Goal: Task Accomplishment & Management: Use online tool/utility

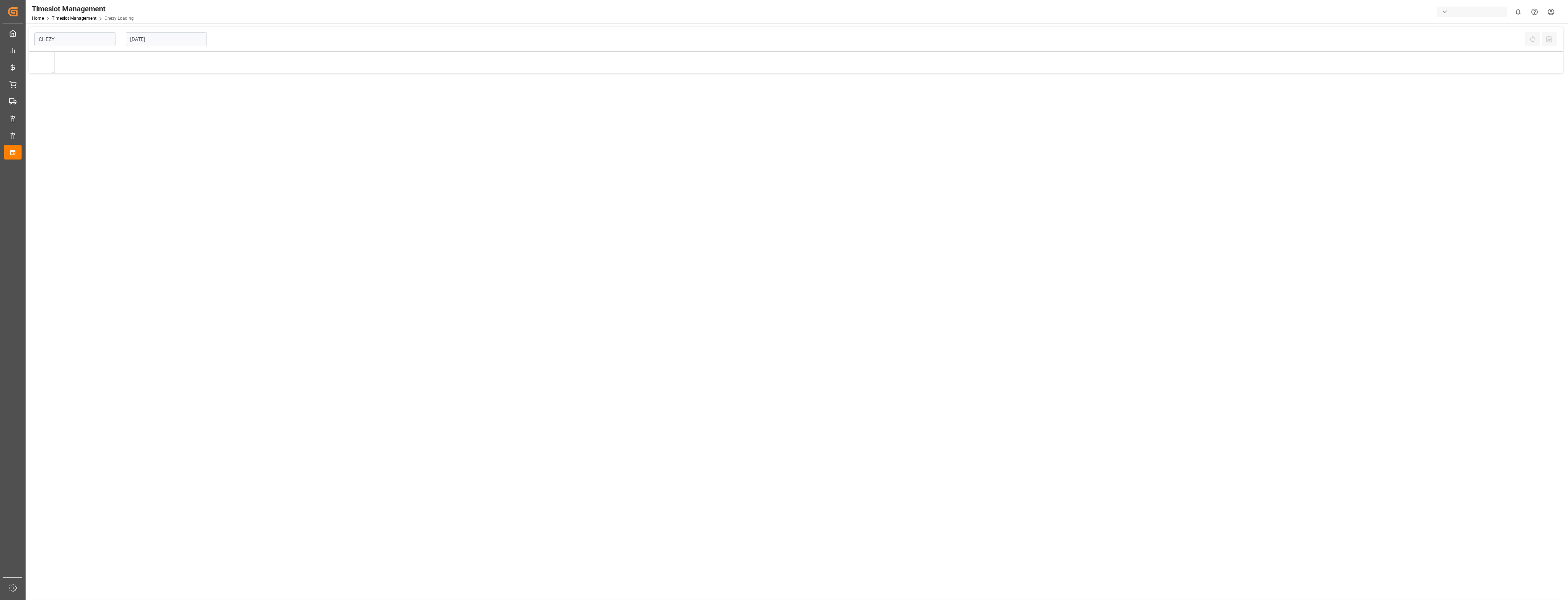
type input "Chezy Loading"
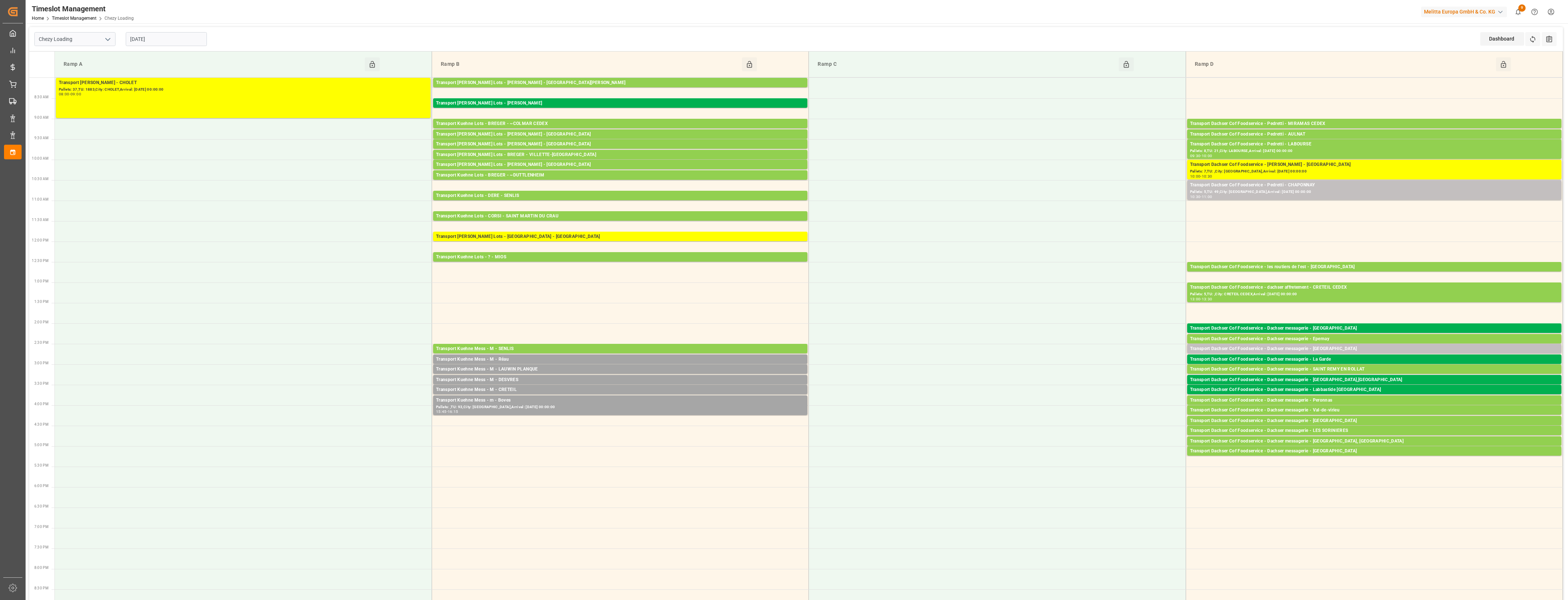
click at [108, 41] on icon "open menu" at bounding box center [108, 40] width 9 height 9
click at [69, 55] on div "Chezy Loading" at bounding box center [75, 55] width 80 height 16
click at [108, 39] on icon "open menu" at bounding box center [108, 40] width 9 height 9
click at [85, 72] on div "Chezy Unloading" at bounding box center [75, 71] width 80 height 16
type input "Chezy Unloading"
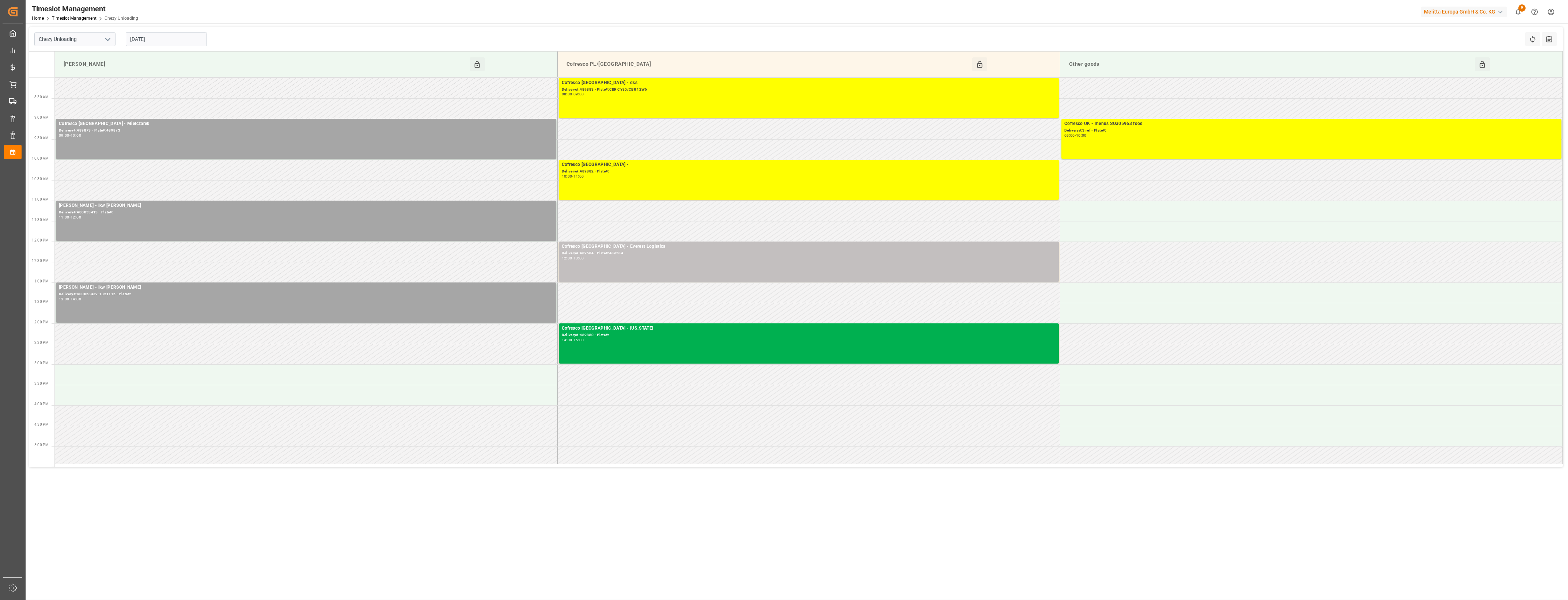
click at [167, 35] on input "[DATE]" at bounding box center [166, 39] width 81 height 14
click at [161, 86] on div "1" at bounding box center [164, 83] width 9 height 9
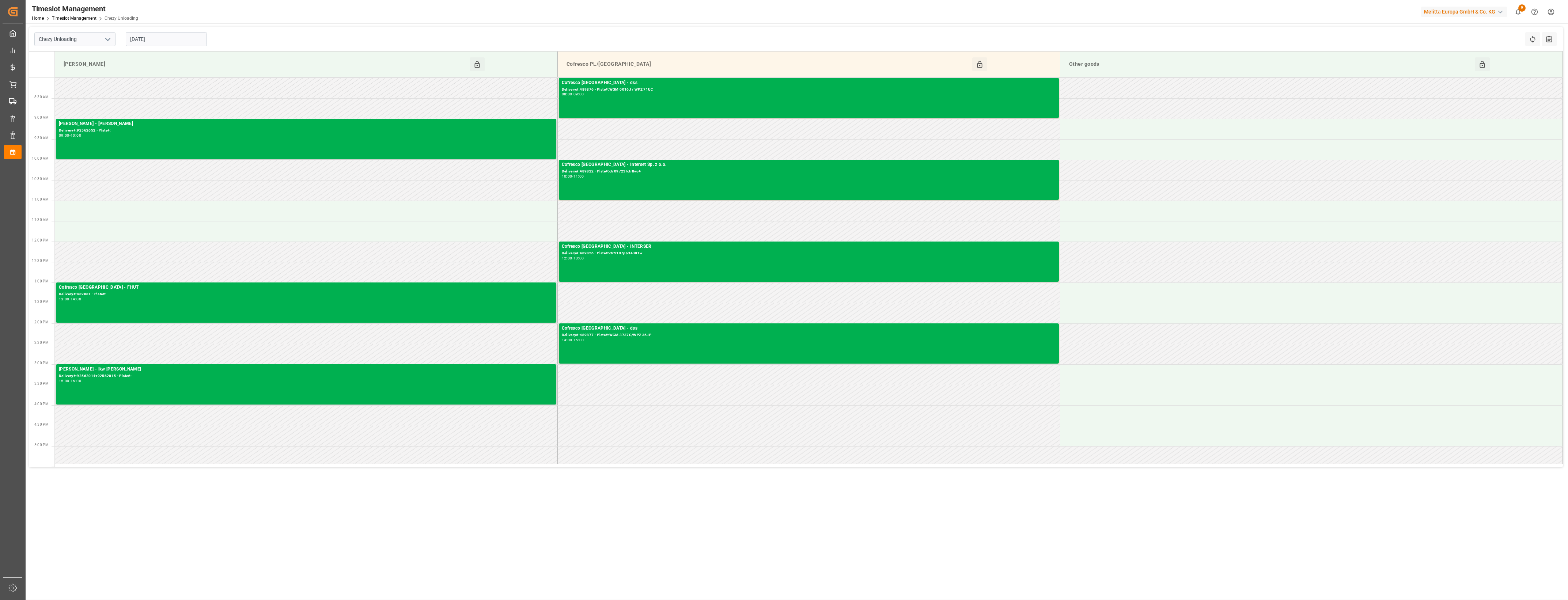
click at [157, 41] on input "01-10-2025" at bounding box center [166, 39] width 81 height 14
click at [174, 83] on div "2" at bounding box center [178, 83] width 9 height 9
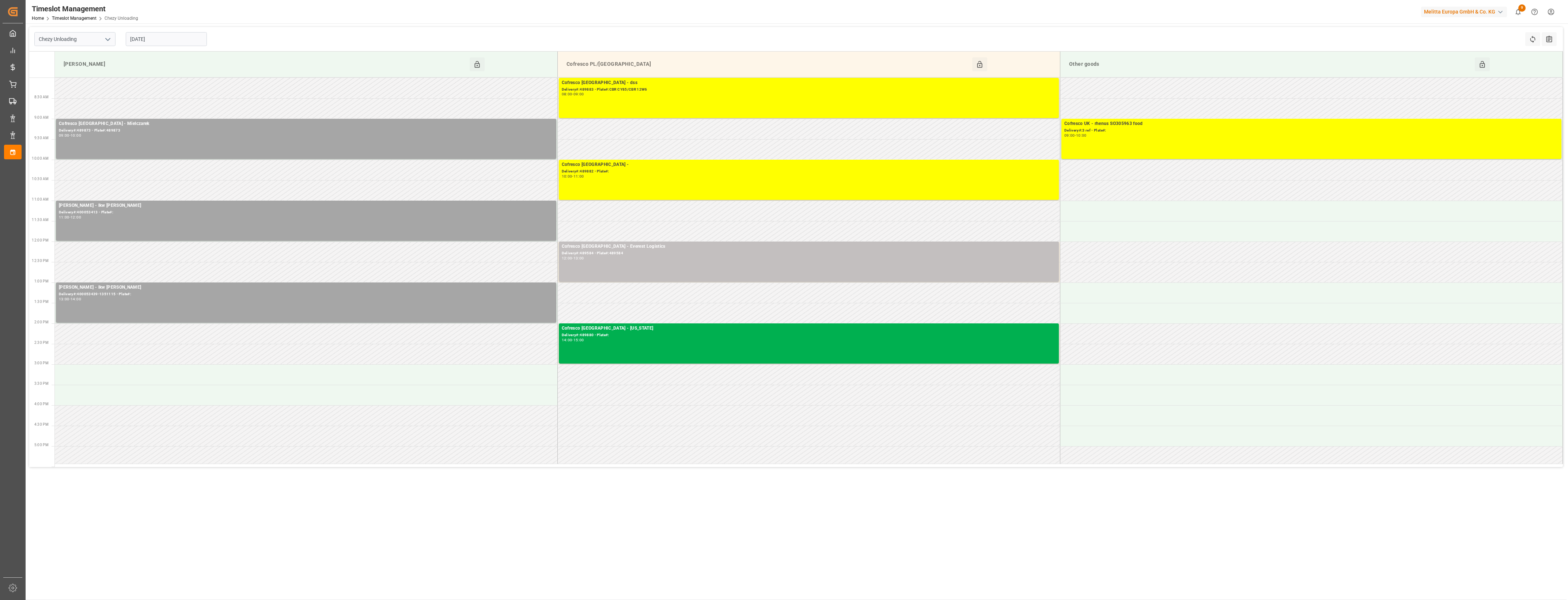
click at [176, 41] on input "[DATE]" at bounding box center [166, 39] width 81 height 14
click at [191, 86] on div "3" at bounding box center [192, 83] width 9 height 9
type input "03-10-2025"
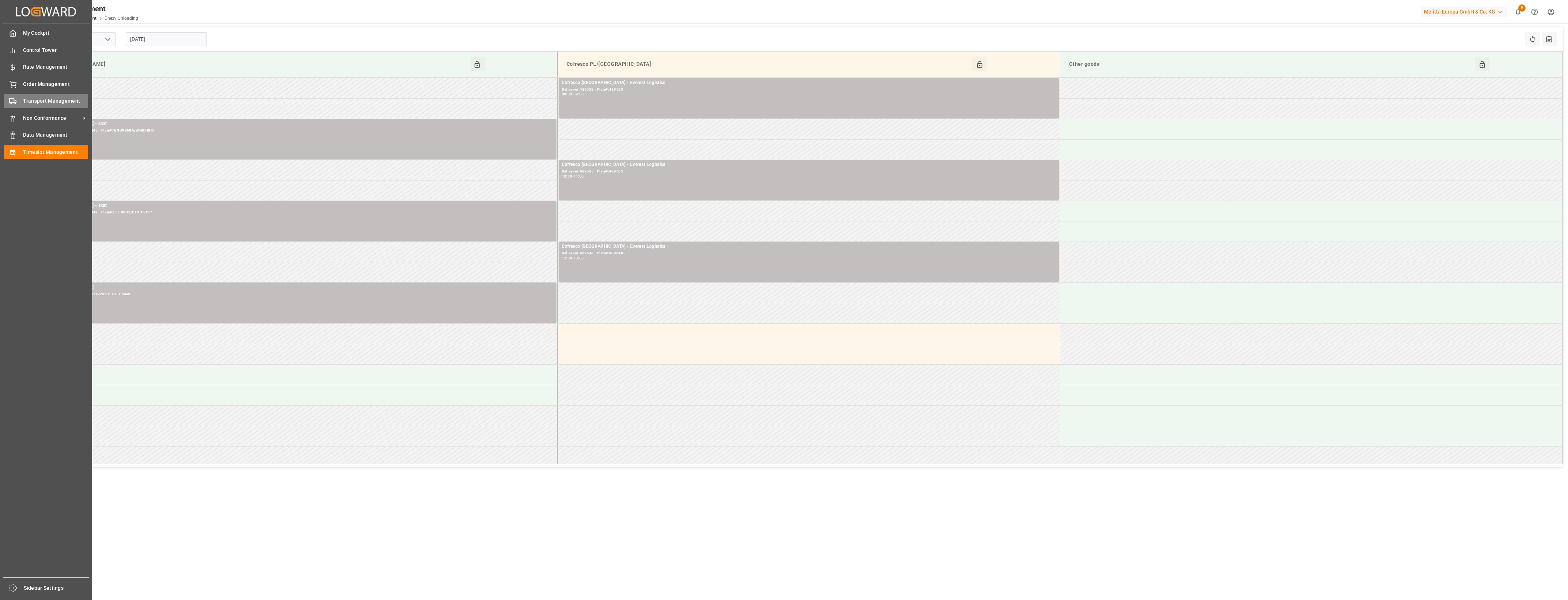
click at [25, 100] on span "Transport Management" at bounding box center [55, 101] width 65 height 8
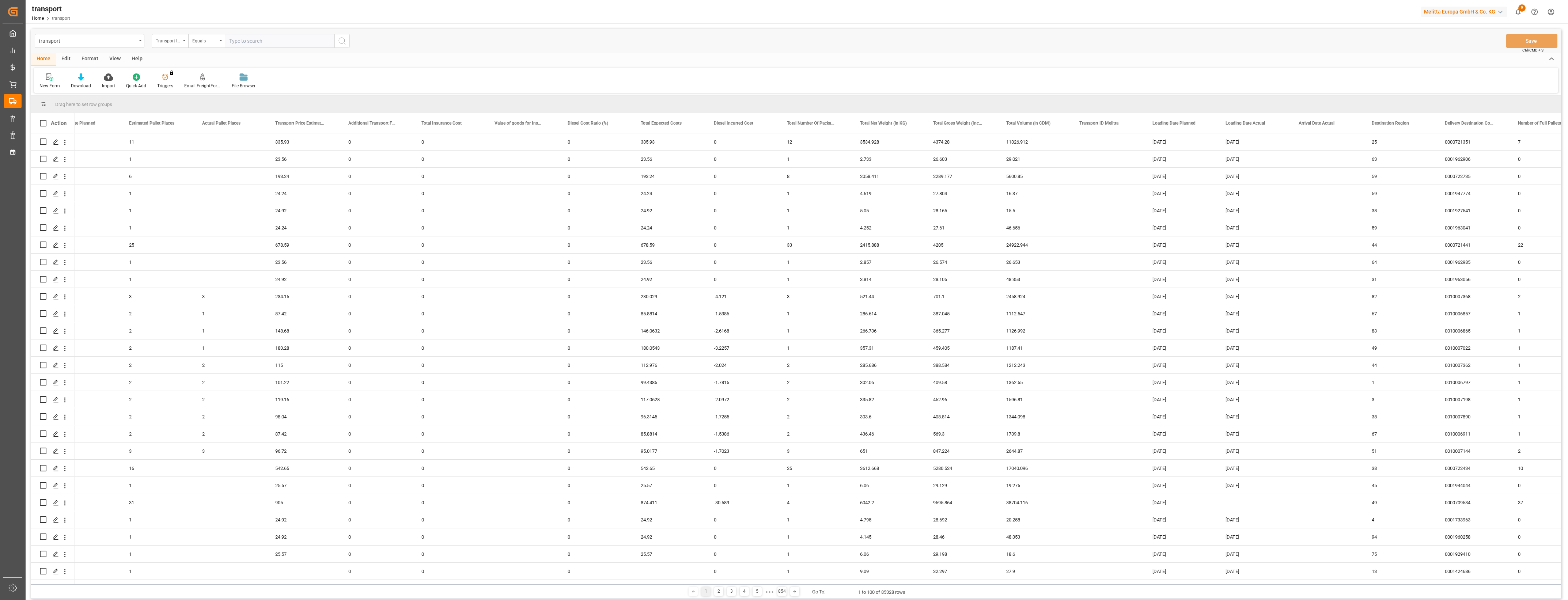
scroll to position [0, 427]
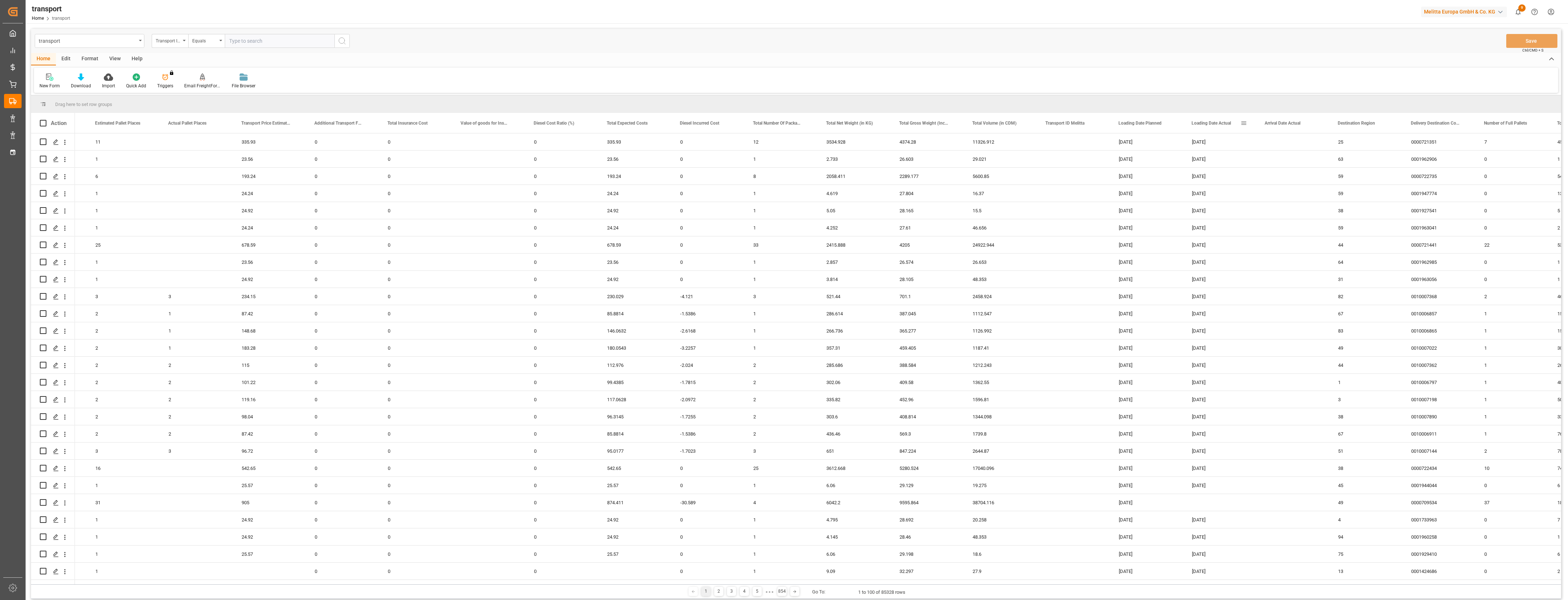
click at [1243, 121] on span at bounding box center [1244, 123] width 7 height 7
click at [1287, 127] on span "filter" at bounding box center [1286, 124] width 7 height 7
click at [1311, 159] on input "date" at bounding box center [1278, 162] width 72 height 15
type input "2025-10-01"
click at [1289, 184] on button "Apply" at bounding box center [1287, 185] width 13 height 7
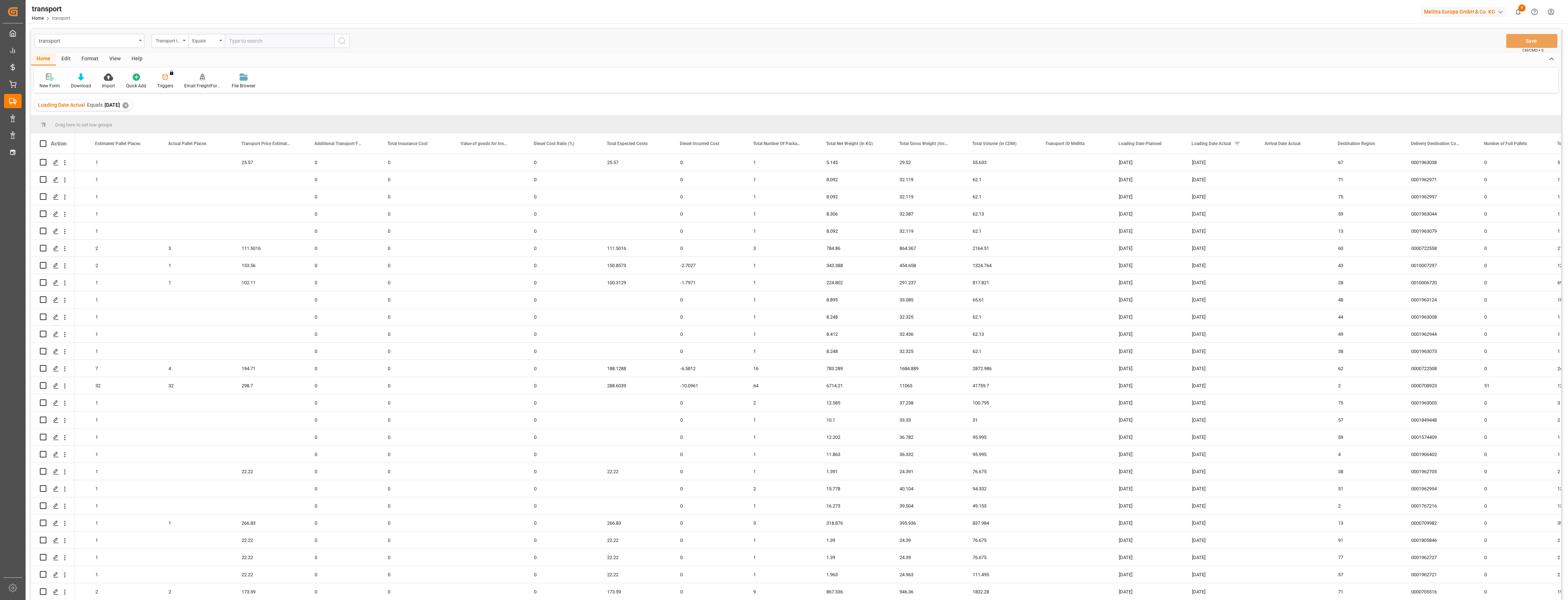
click at [1567, 326] on div at bounding box center [784, 300] width 1568 height 600
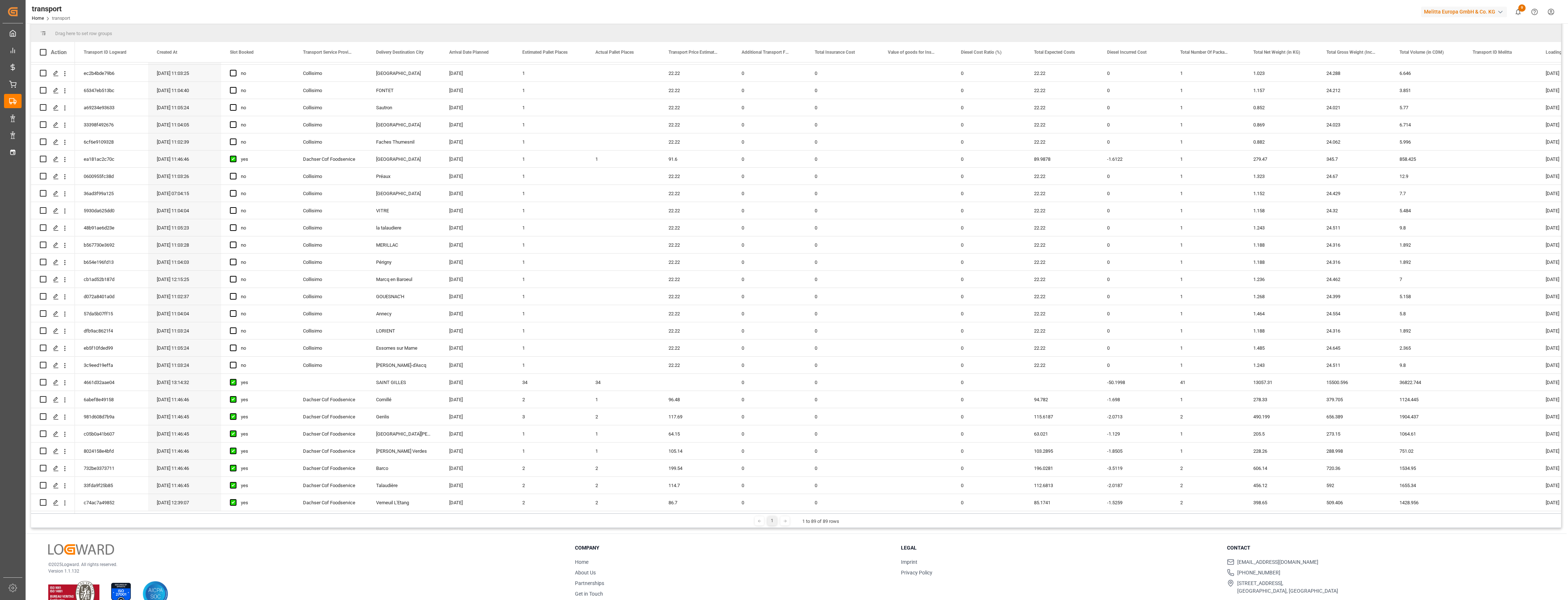
scroll to position [1081, 0]
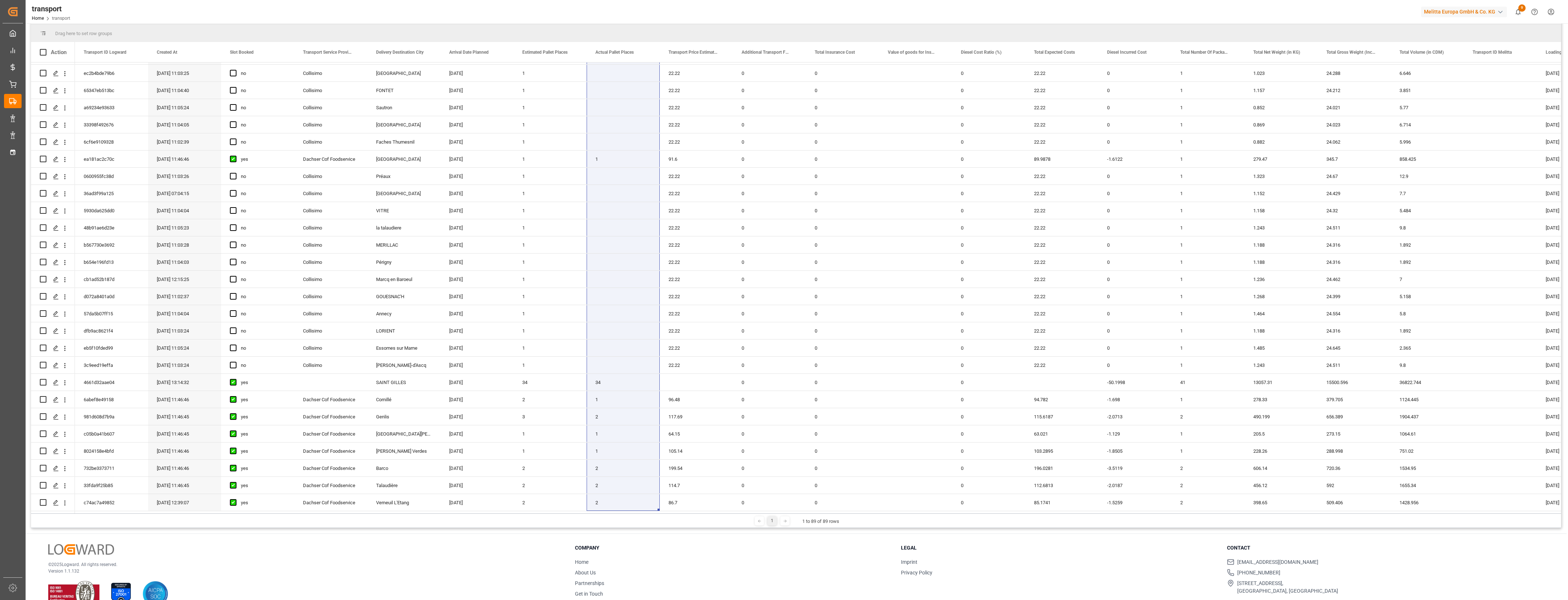
drag, startPoint x: 624, startPoint y: 70, endPoint x: 615, endPoint y: 512, distance: 442.1
click at [615, 512] on div "Action Delivery Destination City Arrival Date Planned Estimated Pallet Places 1" at bounding box center [796, 277] width 1530 height 472
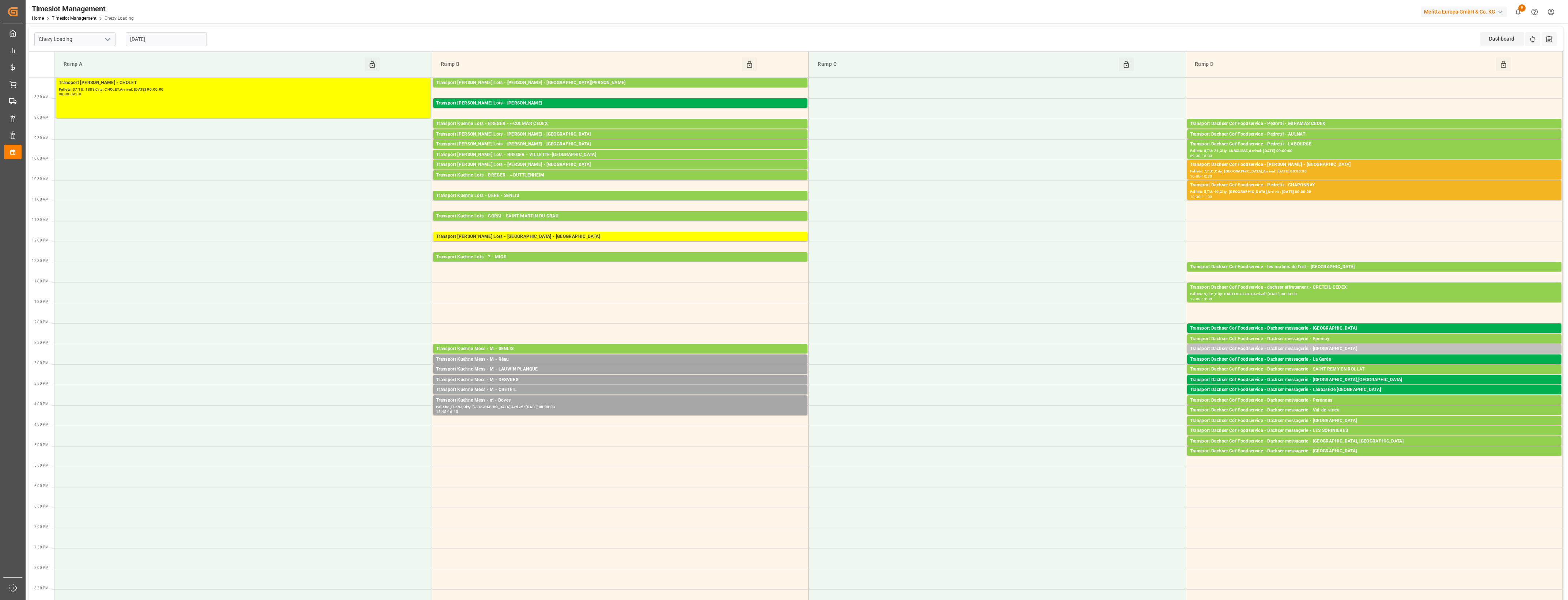
click at [179, 33] on input "[DATE]" at bounding box center [166, 39] width 81 height 14
click at [194, 82] on div "3" at bounding box center [192, 83] width 9 height 9
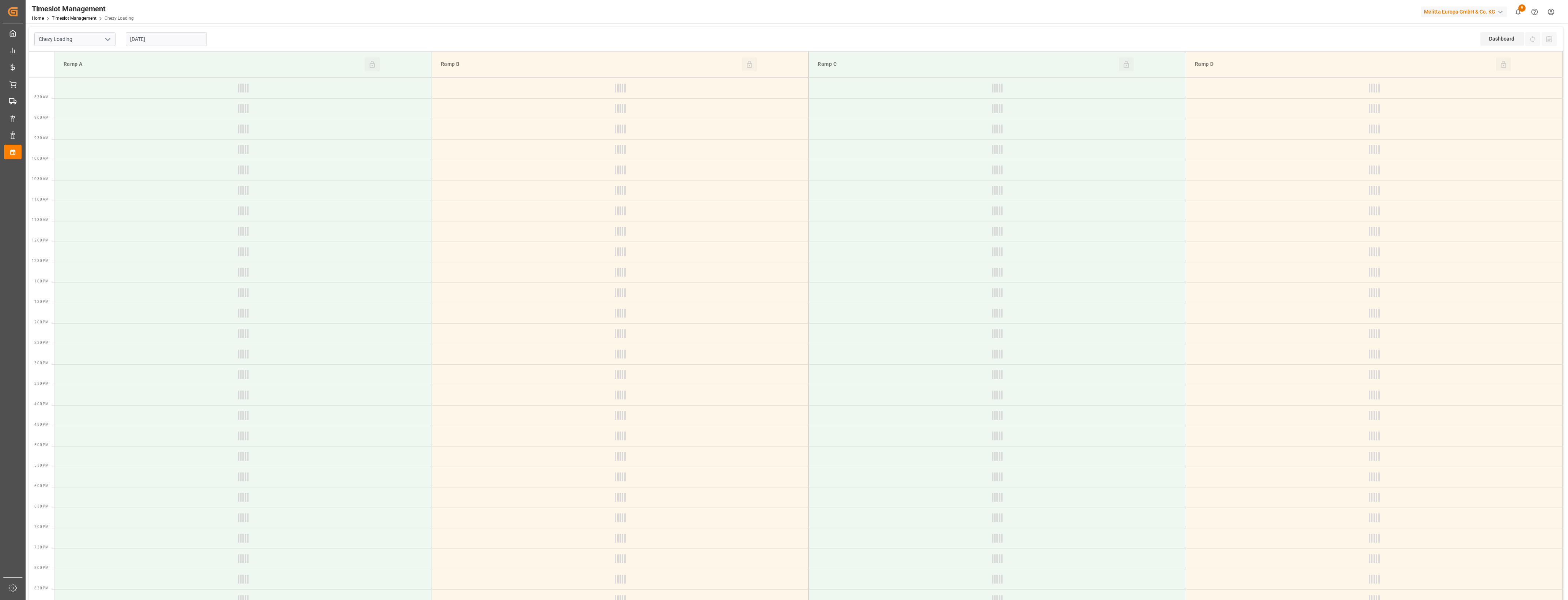
type input "03-10-2025"
